Goal: Task Accomplishment & Management: Complete application form

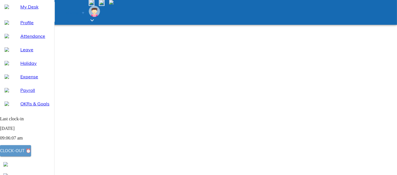
click at [31, 153] on div "Clock-out ⏰" at bounding box center [15, 150] width 31 height 7
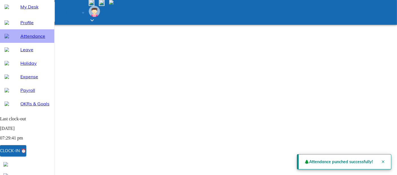
click at [29, 40] on span "Attendance" at bounding box center [34, 36] width 29 height 7
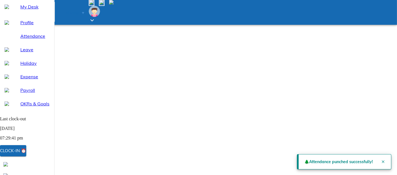
select select "8"
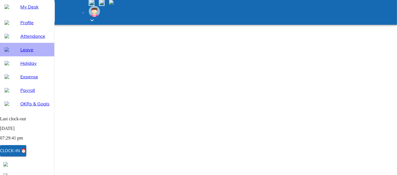
click at [21, 53] on span "Leave" at bounding box center [34, 49] width 29 height 7
select select "8"
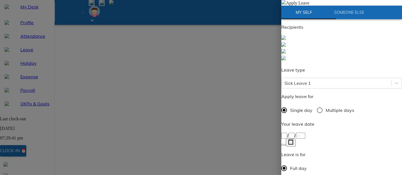
click at [293, 140] on rect "button" at bounding box center [290, 142] width 4 height 4
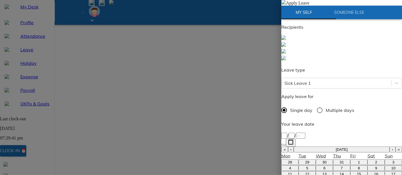
click at [292, 172] on abbr "11" at bounding box center [289, 174] width 4 height 4
type input "2025-08-11"
type input "11"
type input "8"
type input "2025"
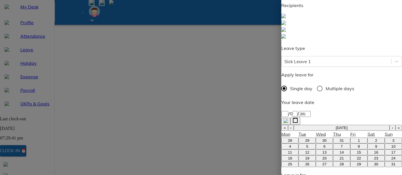
scroll to position [31, 0]
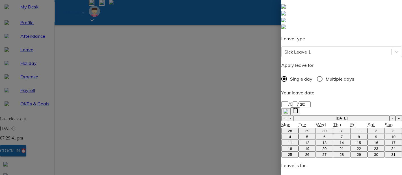
paste textarea "I have been unwell since yesterday with a fever and am requesting your approval…"
type textarea "I have been unwell since yesterday with a fever and am requesting your approval…"
type textarea "x"
type textarea "I have been unwell since yesterday with a fever and am requesting your approval…"
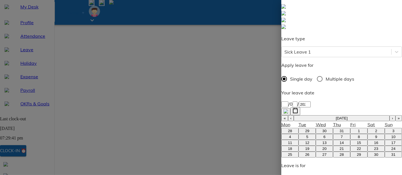
type textarea "x"
type textarea "I have been unwell since yesterday with a fever and am requesting your approval…"
type textarea "x"
type textarea "H I have been unwell since yesterday with a fever and am requesting your approv…"
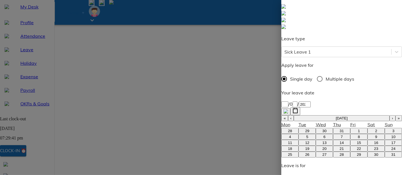
type textarea "x"
type textarea "Hi I have been unwell since yesterday with a fever and am requesting your appro…"
type textarea "x"
type textarea "Hi I have been unwell since yesterday with a fever and am requesting your appro…"
type textarea "x"
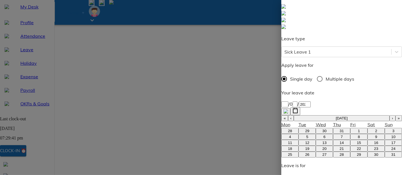
type textarea "Hi S I have been unwell since yesterday with a fever and am requesting your app…"
type textarea "x"
type textarea "Hi Sa I have been unwell since yesterday with a fever and am requesting your ap…"
type textarea "x"
type textarea "Hi Sas I have been unwell since yesterday with a fever and am requesting your a…"
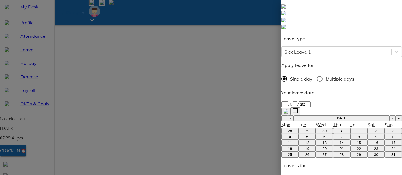
type textarea "x"
type textarea "Hi Sasi I have been unwell since yesterday with a fever and am requesting your …"
type textarea "x"
type textarea "Hi Sasi, I have been unwell since yesterday with a fever and am requesting your…"
type textarea "x"
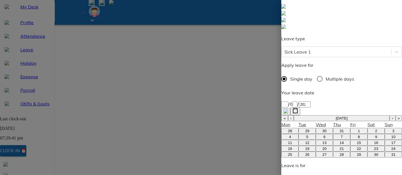
drag, startPoint x: 288, startPoint y: 138, endPoint x: 383, endPoint y: 140, distance: 94.9
type textarea "Hi Sasi, I have been unwell since yesterday with a fever and I"
type textarea "x"
type textarea "Hi Sasi, I have been unwell since yesterday with a fever and I"
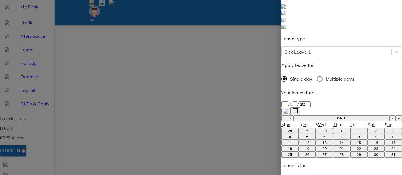
type textarea "x"
type textarea "Hi Sasi, I have been unwell since yesterday with a fever and I h"
type textarea "x"
type textarea "Hi Sasi, I have been unwell since yesterday with a fever and I ha"
type textarea "x"
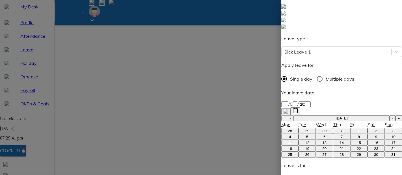
type textarea "Hi Sasi, I have been unwell since yesterday with a fever and I hav"
type textarea "x"
type textarea "Hi Sasi, I have been unwell since yesterday with a fever and I have"
type textarea "x"
type textarea "Hi Sasi, I have been unwell since yesterday with a fever and I have"
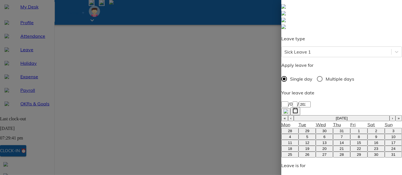
type textarea "x"
type textarea "Hi Sasi, I have been unwell since yesterday with a fever and I have t"
type textarea "x"
type textarea "Hi Sasi, I have been unwell since yesterday with a fever and I have ta"
type textarea "x"
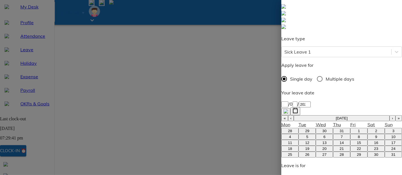
type textarea "Hi Sasi, I have been unwell since yesterday with a fever and I have tak"
type textarea "x"
type textarea "Hi Sasi, I have been unwell since yesterday with a fever and I have take"
type textarea "x"
type textarea "Hi Sasi, I have been unwell since yesterday with a fever and I have taken"
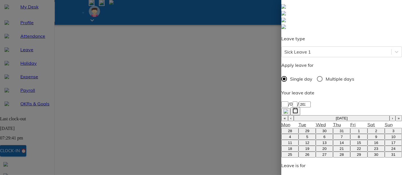
type textarea "x"
type textarea "Hi Sasi, I have been unwell since yesterday with a fever and I have taken"
type textarea "x"
type textarea "Hi Sasi, I have been unwell since yesterday with a fever and I have taken s"
type textarea "x"
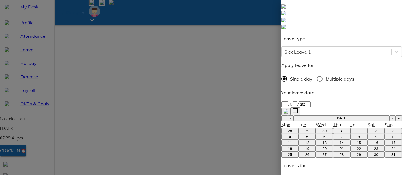
type textarea "Hi Sasi, I have been unwell since yesterday with a fever and I have taken si"
type textarea "x"
type textarea "Hi Sasi, I have been unwell since yesterday with a fever and I have taken sic"
type textarea "x"
type textarea "Hi Sasi, I have been unwell since yesterday with a fever and I have taken sick"
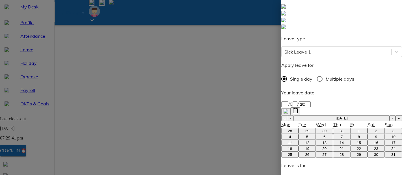
type textarea "x"
type textarea "Hi Sasi, I have been unwell since yesterday with a fever and I have taken sick"
type textarea "x"
type textarea "Hi Sasi, I have been unwell since yesterday with a fever and I have taken sick l"
type textarea "x"
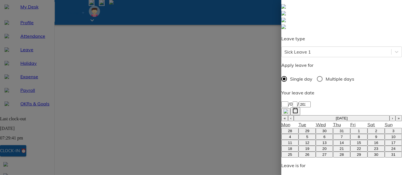
type textarea "Hi Sasi, I have been unwell since yesterday with a fever and I have taken sick …"
type textarea "x"
type textarea "Hi Sasi, I have been unwell since yesterday with a fever and I have taken sick …"
type textarea "x"
type textarea "Hi Sasi, I have been unwell since yesterday with a fever and I have taken sick …"
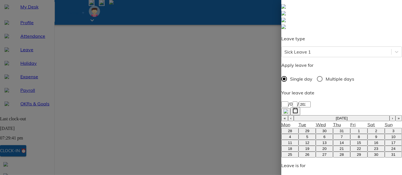
type textarea "x"
type textarea "Hi Sasi, I have been unwell since yesterday with a fever and I have taken sick …"
type textarea "x"
type textarea "Hi Sasi, I have been unwell since yesterday with a fever and I have taken sick …"
type textarea "x"
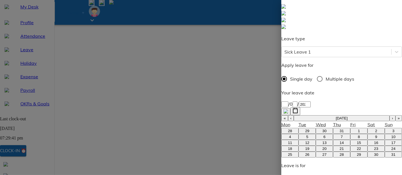
type textarea "Hi Sasi, I have been unwell since yesterday with a fever and I have taken sick …"
type textarea "x"
type textarea "Hi Sasi, I have been unwell since yesterday with a fever and I have taken sick …"
type textarea "x"
type textarea "Hi Sasi, I have been unwell since yesterday with a fever and I have taken sick …"
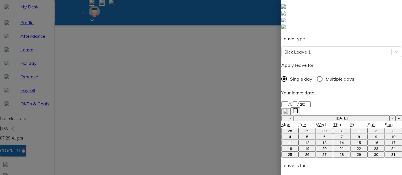
type textarea "x"
type textarea "Hi Sasi, I have been unwell since yesterday with a fever and I have taken sick …"
type textarea "x"
type textarea "Hi Sasi, I have been unwell since yesterday with a fever and I have taken sick …"
type textarea "x"
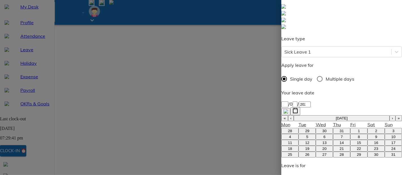
type textarea "Hi Sasi, I have been unwell since yesterday with a fever and I have taken sick …"
type textarea "x"
type textarea "Hi Sasi, I have been unwell since yesterday with a fever and I have taken sick …"
type textarea "x"
type textarea "Hi Sasi, I have been unwell since yesterday with a fever and I have taken sick …"
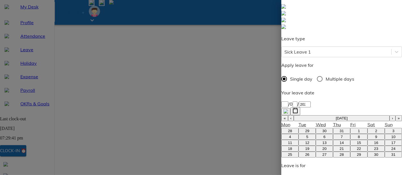
type textarea "x"
type textarea "Hi Sasi, I have been unwell since yesterday with a fever and I have taken sick …"
type textarea "x"
type textarea "Hi Sasi, I have been unwell since yesterday with a fever and I have taken sick …"
type textarea "x"
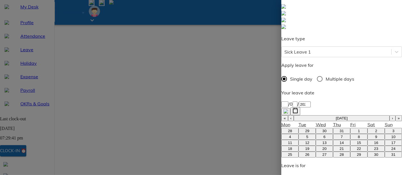
type textarea "Hi Sasi, I have been unwell yesterday with a fever and I have taken sick leave …"
type textarea "x"
drag, startPoint x: 349, startPoint y: 138, endPoint x: 283, endPoint y: 133, distance: 66.2
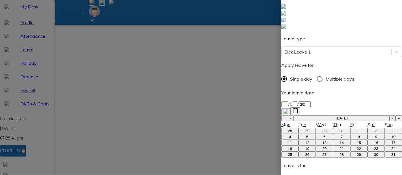
click at [283, 133] on div "Apply Leave My Self Someone Else Recipients Leave type Sick Leave 1 Apply leave…" at bounding box center [341, 158] width 121 height 379
type textarea "Hi Sasi, I have been unwell yesterday with a fever and I have taken sick leave …"
type textarea "x"
paste textarea "was unwell with a fever yesterday and had to take a sick leave"
type textarea "Hi Sasi, I was unwell with a fever yesterday and had to take a sick leave."
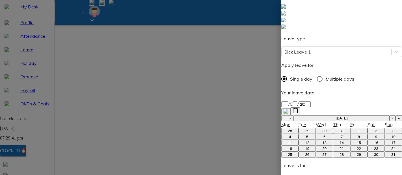
type textarea "x"
type textarea "Hi Sasi, I was unwell with a fever yesterday and had to take a sick leave."
type textarea "x"
drag, startPoint x: 323, startPoint y: 139, endPoint x: 284, endPoint y: 133, distance: 39.5
click at [284, 133] on div "Apply Leave My Self Someone Else Recipients Leave type Sick Leave 1 Apply leave…" at bounding box center [341, 158] width 121 height 379
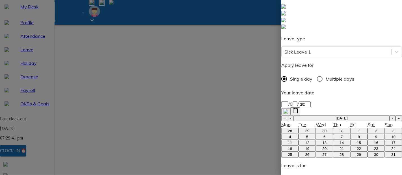
paste textarea "Yesterday, I was unwell with a fever and had to take the day off. I am applying…"
type textarea "Hi Sasi, Yesterday, I was unwell with a fever and had to take the day off. I am…"
type textarea "x"
drag, startPoint x: 369, startPoint y: 139, endPoint x: 299, endPoint y: 146, distance: 69.8
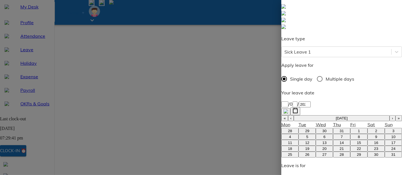
type textarea "Hi Sasi, Yesterday, I was unwell with a fever and had to take the day off. I am…"
type textarea "x"
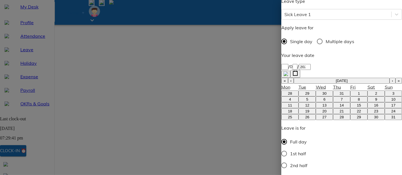
scroll to position [71, 0]
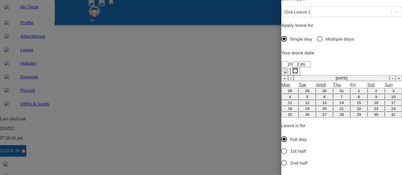
type textarea "Hi Sasi, Yesterday, I was unwell with a fever and had to take the day off. I am…"
type textarea "x"
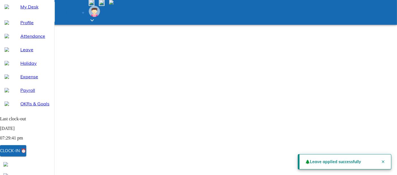
scroll to position [53, 0]
